Goal: Task Accomplishment & Management: Complete application form

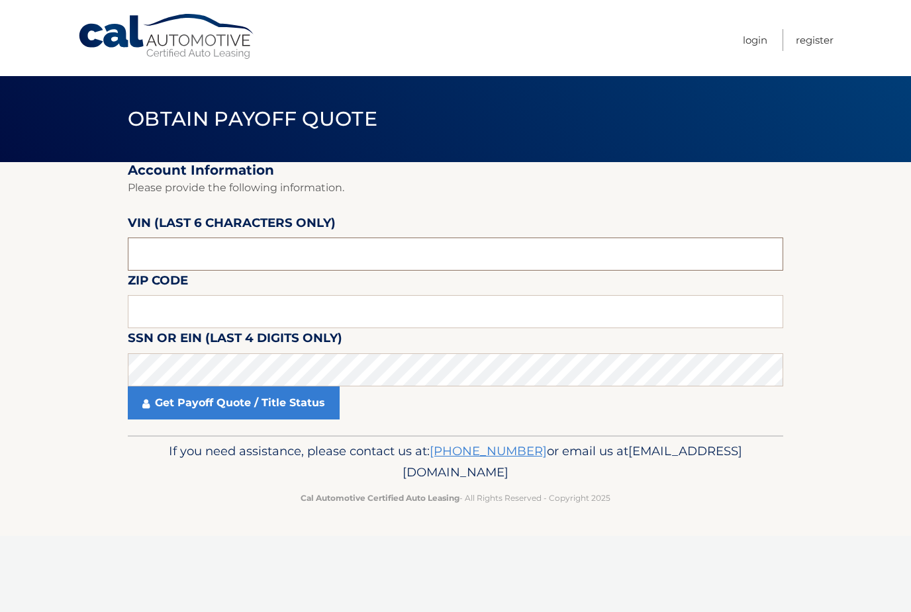
click at [232, 259] on input "text" at bounding box center [455, 254] width 655 height 33
type input "535220"
click at [146, 319] on input "text" at bounding box center [455, 311] width 655 height 33
type input "33920"
click button "For Originating Dealer" at bounding box center [0, 0] width 0 height 0
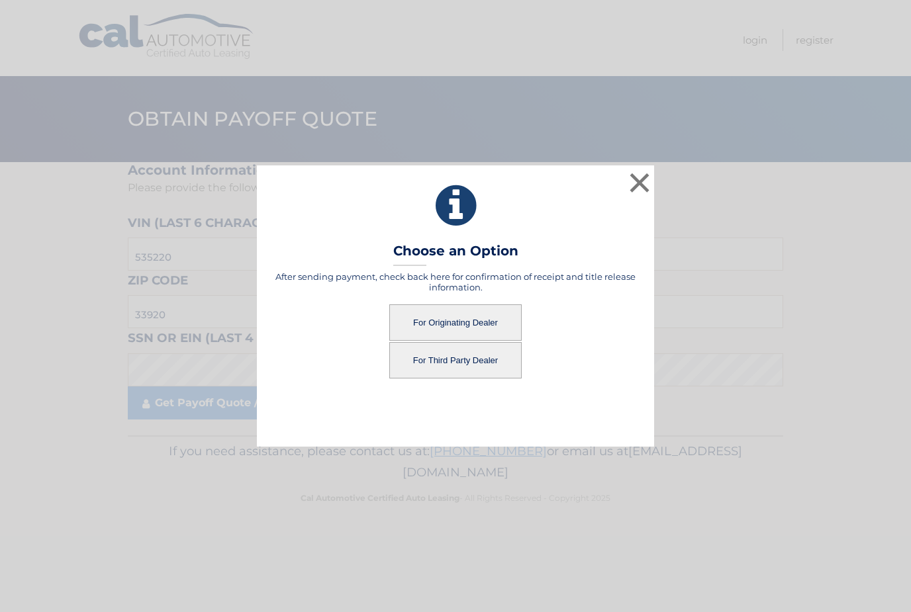
click at [405, 359] on button "For Third Party Dealer" at bounding box center [455, 360] width 132 height 36
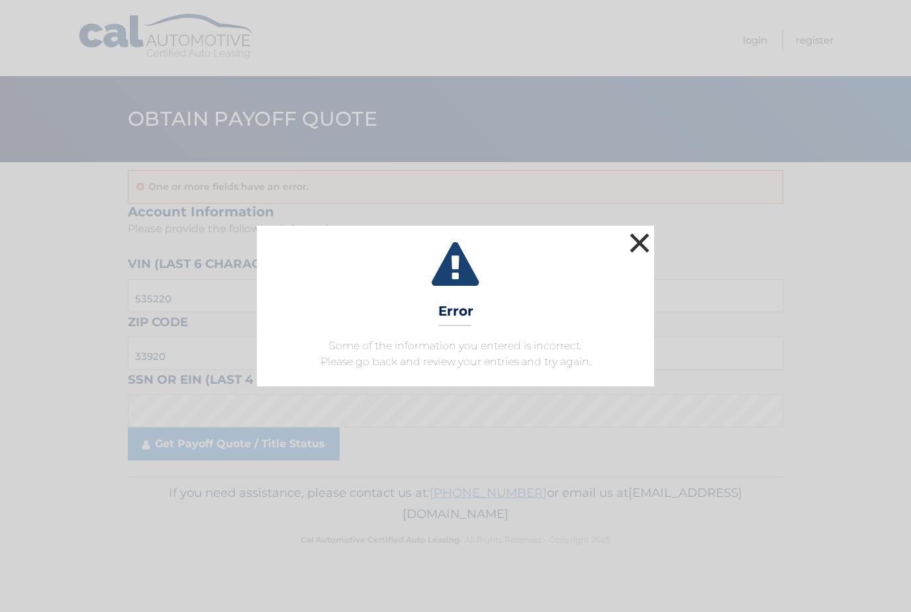
click at [639, 242] on button "×" at bounding box center [639, 243] width 26 height 26
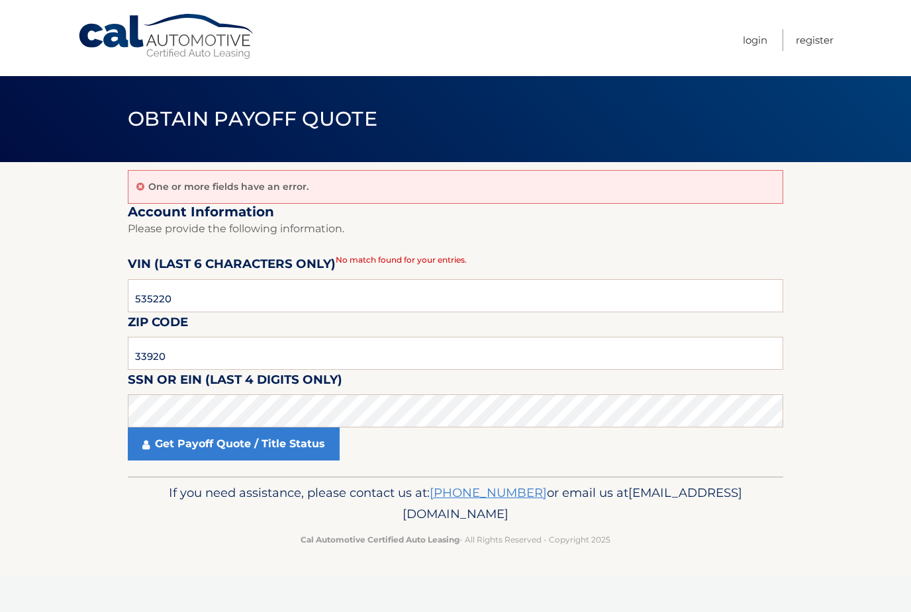
click at [448, 267] on fieldset "Account Information Please provide the following information. VIN (last 6 chara…" at bounding box center [455, 340] width 655 height 273
click button "For Originating Dealer" at bounding box center [0, 0] width 0 height 0
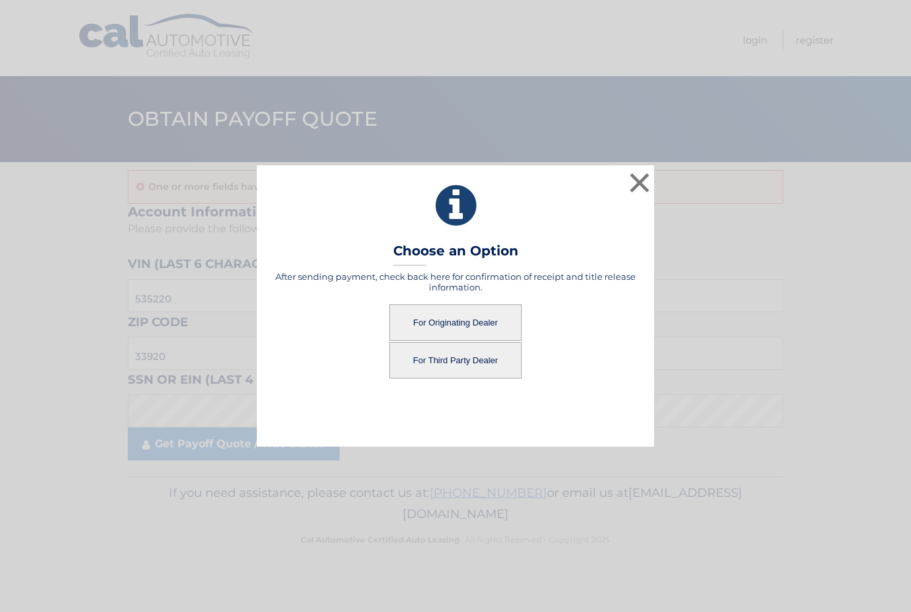
click at [420, 316] on button "For Originating Dealer" at bounding box center [455, 322] width 132 height 36
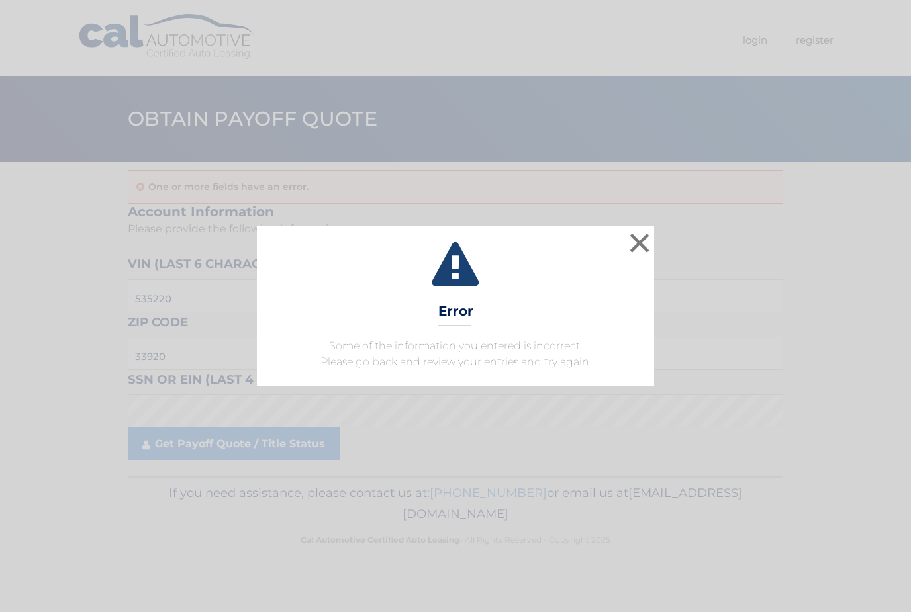
click at [599, 257] on icon at bounding box center [455, 266] width 364 height 48
click at [638, 251] on button "×" at bounding box center [639, 243] width 26 height 26
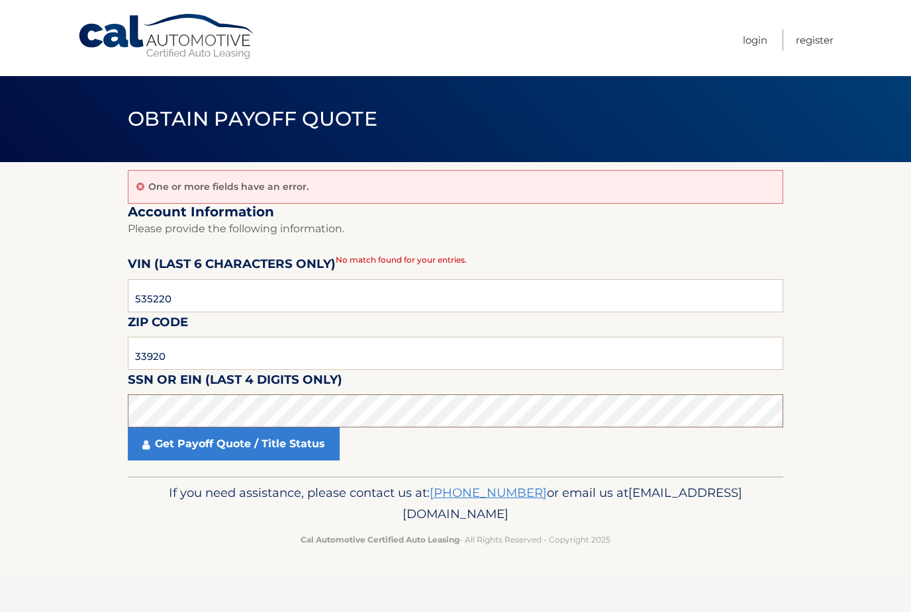
click button "For Originating Dealer" at bounding box center [0, 0] width 0 height 0
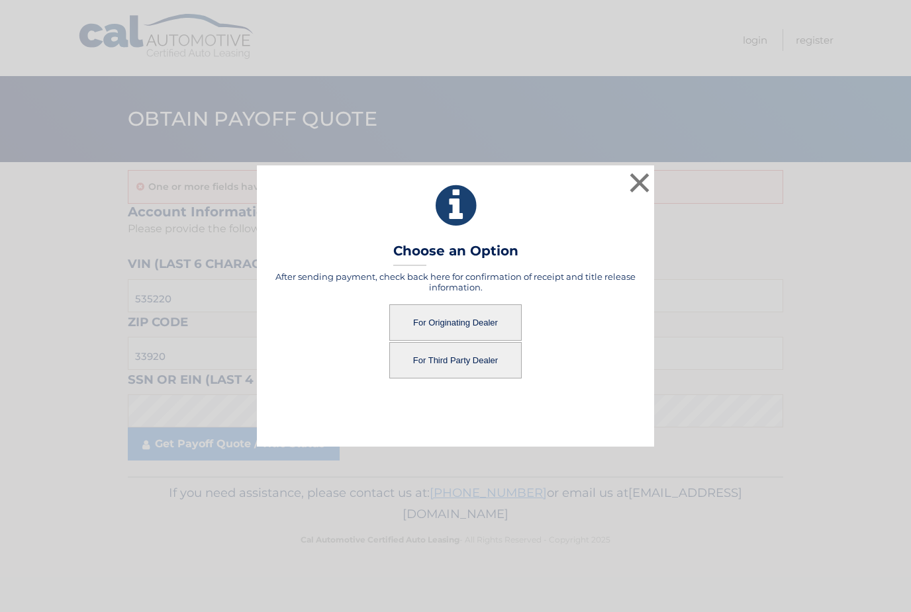
click at [457, 328] on button "For Originating Dealer" at bounding box center [455, 322] width 132 height 36
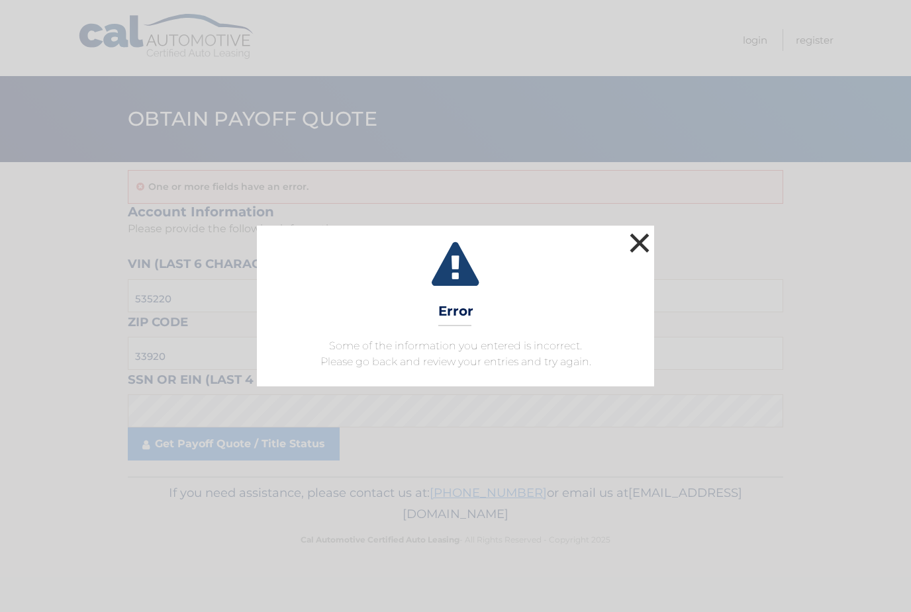
click at [639, 240] on button "×" at bounding box center [639, 243] width 26 height 26
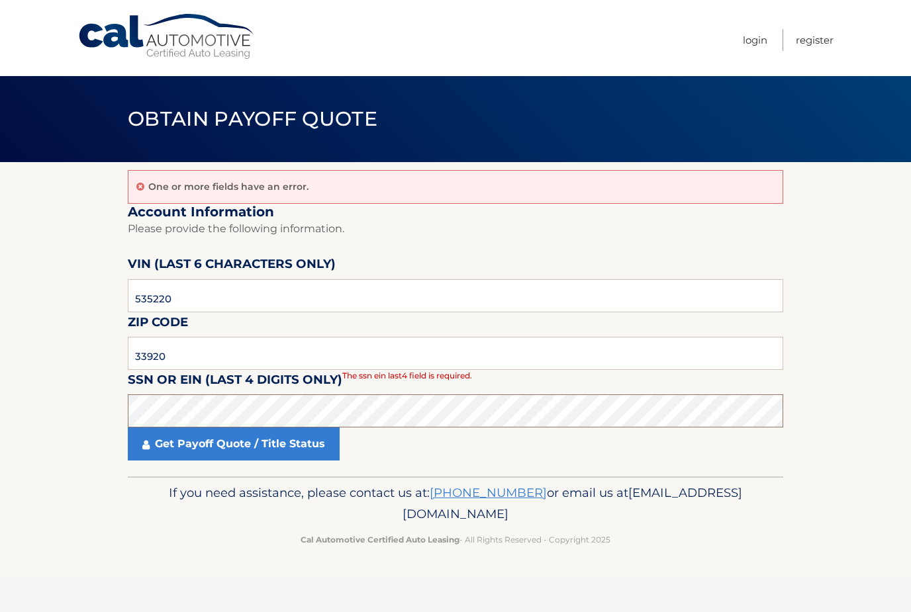
click button "For Originating Dealer" at bounding box center [0, 0] width 0 height 0
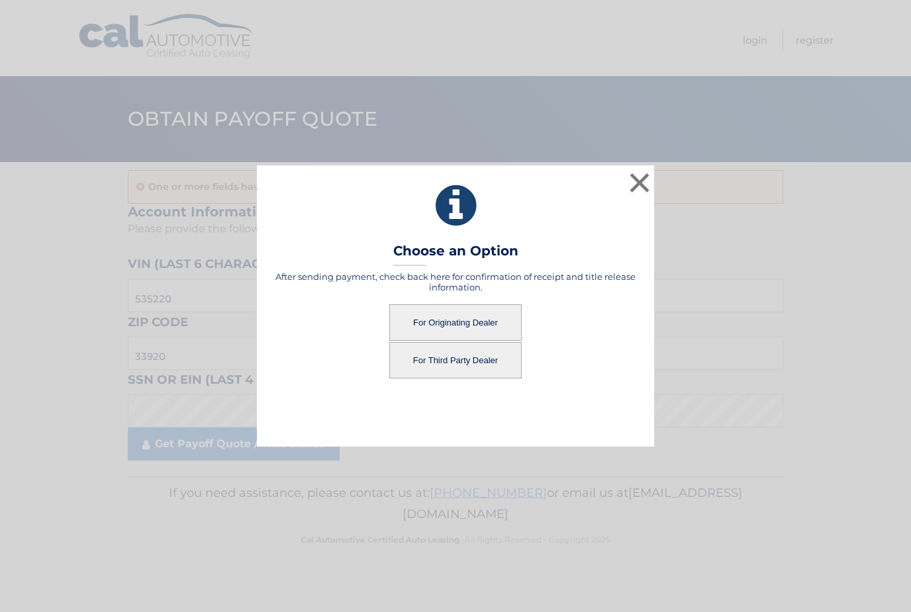
click at [414, 362] on button "For Third Party Dealer" at bounding box center [455, 360] width 132 height 36
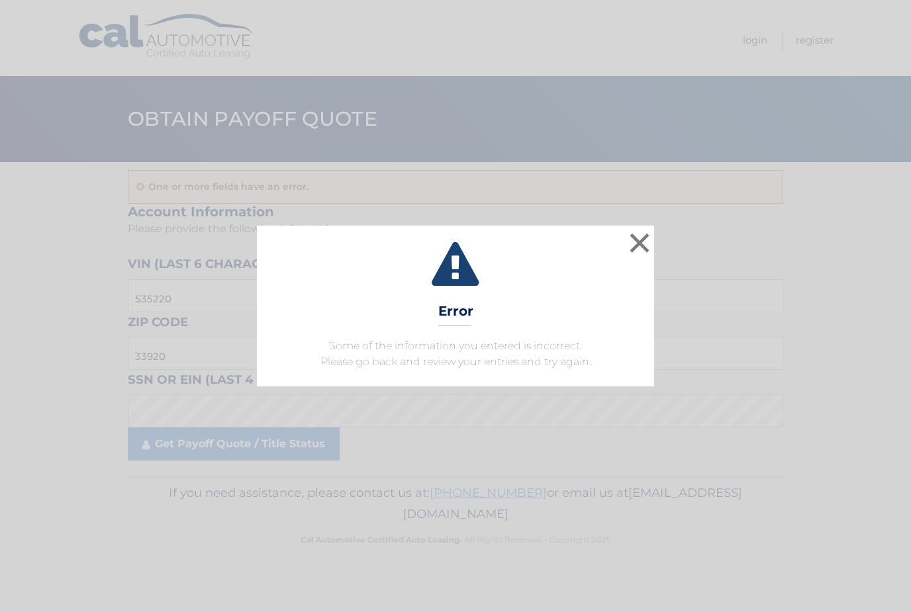
click at [420, 378] on div "× Error Some of the information you entered is incorrect. Please go back and re…" at bounding box center [455, 306] width 397 height 160
click at [649, 244] on button "×" at bounding box center [639, 243] width 26 height 26
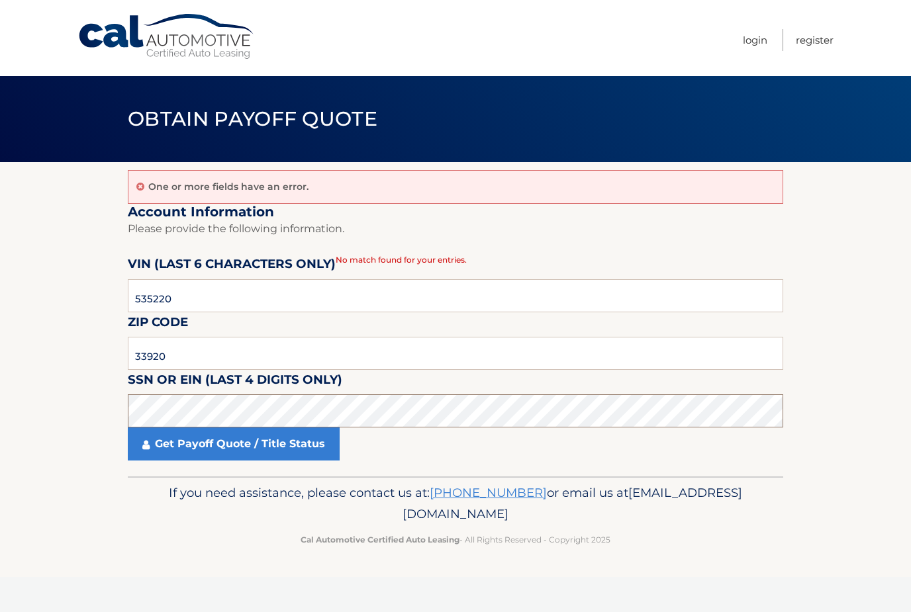
click button "For Originating Dealer" at bounding box center [0, 0] width 0 height 0
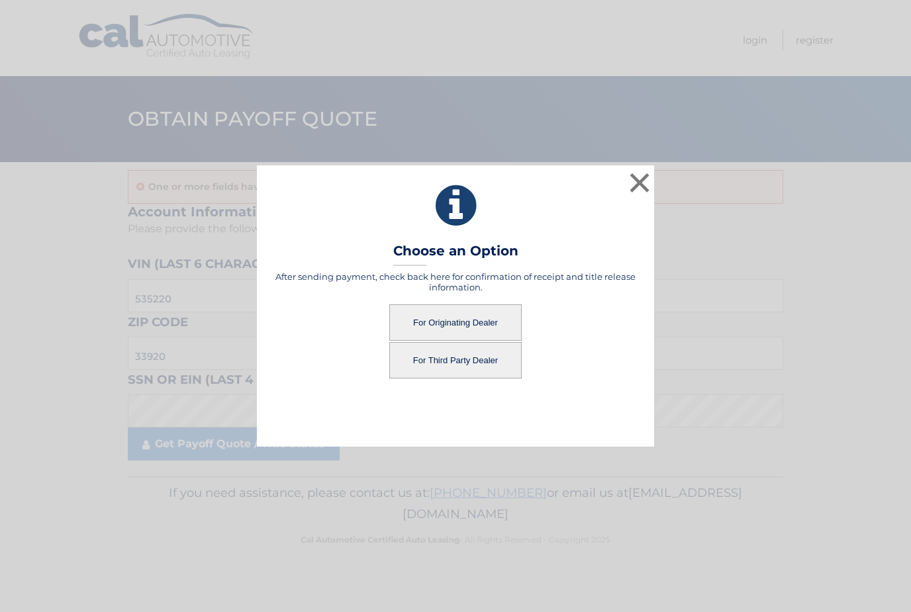
click at [431, 367] on button "For Third Party Dealer" at bounding box center [455, 360] width 132 height 36
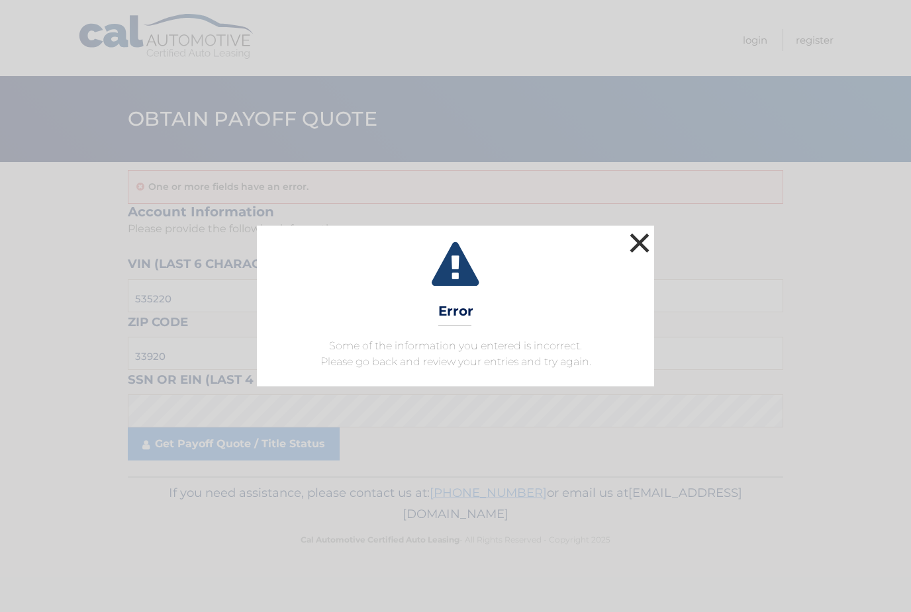
click at [640, 230] on button "×" at bounding box center [639, 243] width 26 height 26
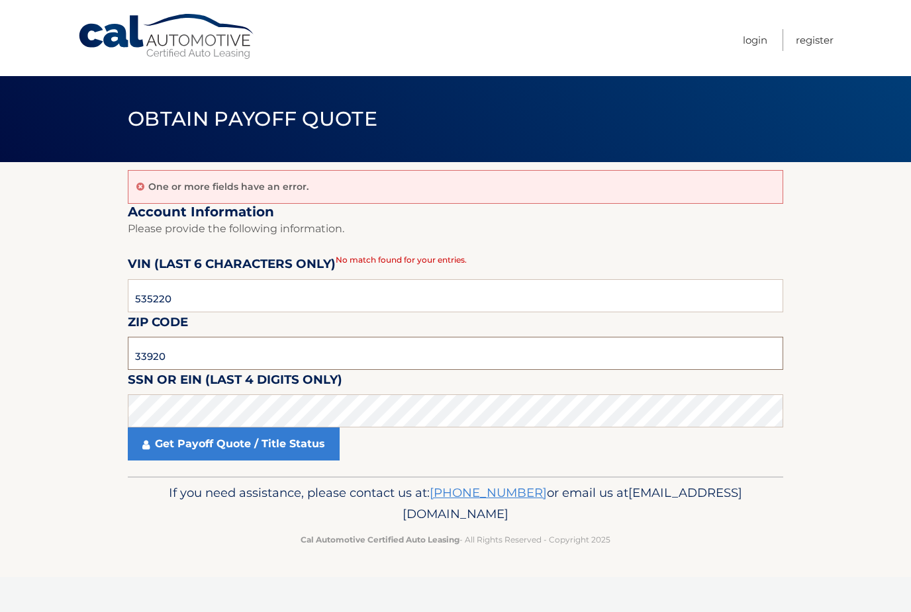
click at [259, 355] on input "33920" at bounding box center [455, 353] width 655 height 33
type input "33974"
click button "For Originating Dealer" at bounding box center [0, 0] width 0 height 0
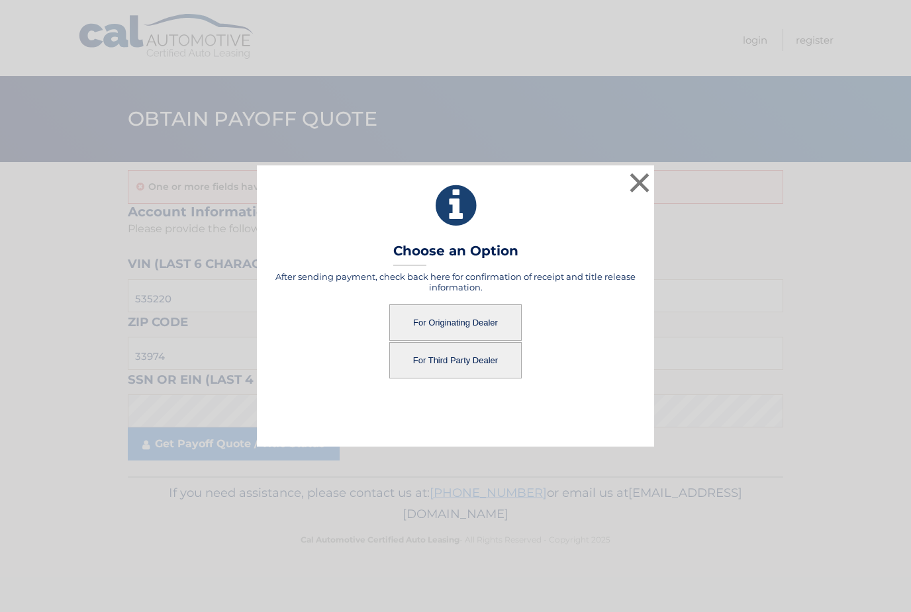
click at [408, 361] on button "For Third Party Dealer" at bounding box center [455, 360] width 132 height 36
click at [422, 365] on button "For Third Party Dealer" at bounding box center [455, 360] width 132 height 36
